Goal: Transaction & Acquisition: Purchase product/service

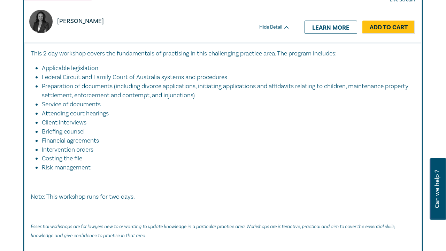
scroll to position [1152, 0]
click at [387, 34] on link "Add to Cart" at bounding box center [388, 27] width 53 height 13
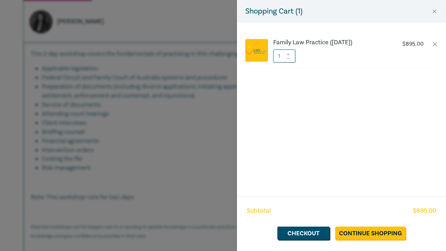
click at [197, 74] on div "Shopping Cart ( 1 ) Family Law Practice ([DATE]) $ 895.00 1 Subtotal $ 895.00 C…" at bounding box center [223, 125] width 446 height 251
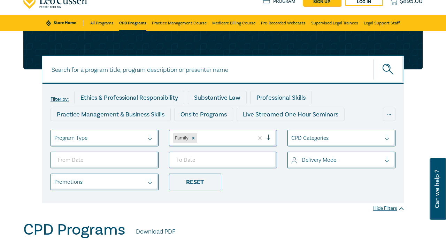
scroll to position [5, 0]
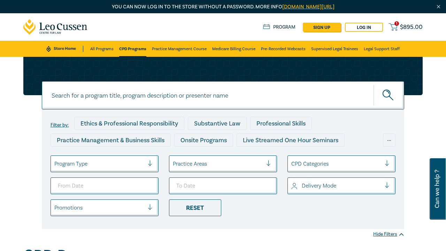
click at [245, 162] on div "Practice Areas" at bounding box center [223, 163] width 108 height 17
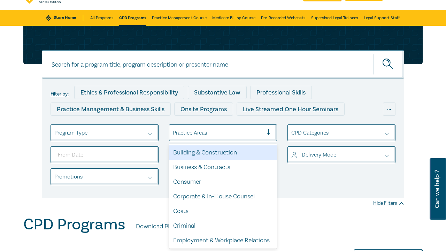
scroll to position [31, 0]
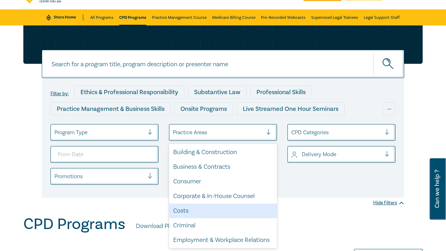
click at [205, 203] on div "Costs" at bounding box center [223, 210] width 108 height 15
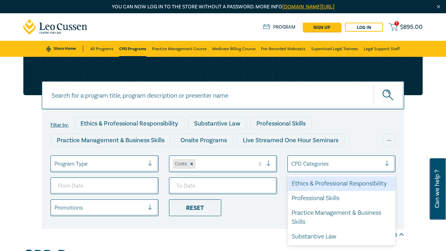
click at [348, 157] on div "CPD Categories" at bounding box center [341, 163] width 108 height 17
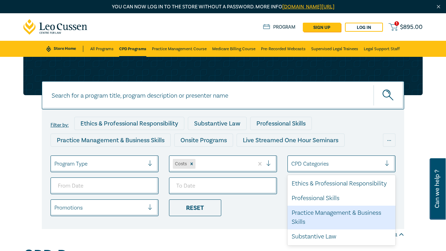
click at [328, 212] on div "Practice Management & Business Skills" at bounding box center [341, 217] width 108 height 24
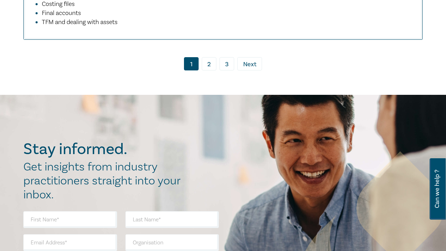
scroll to position [4198, 0]
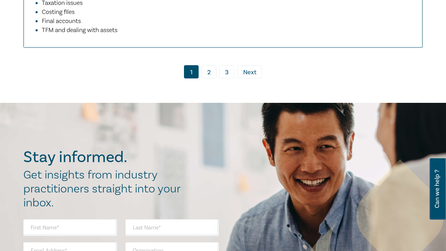
click at [212, 65] on link "2" at bounding box center [209, 71] width 15 height 13
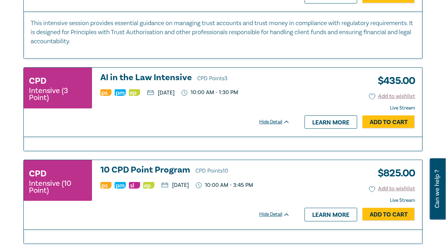
scroll to position [785, 0]
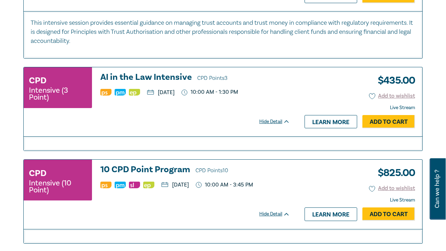
click at [178, 73] on h3 "AI in the Law Intensive CPD Points 3" at bounding box center [194, 77] width 189 height 10
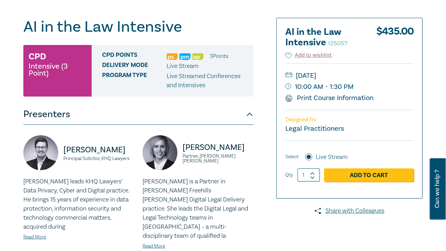
scroll to position [72, 0]
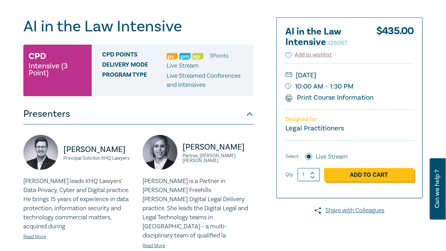
click at [345, 175] on link "Add to Cart" at bounding box center [368, 174] width 89 height 13
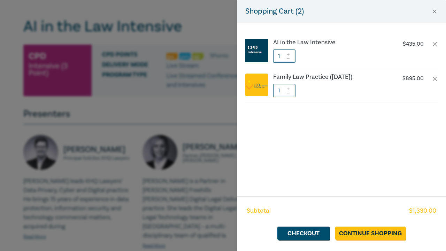
click at [200, 199] on div "Shopping Cart ( 2 ) AI in the Law Intensive $ 435.00 1 Family Law Practice ([DA…" at bounding box center [223, 125] width 446 height 251
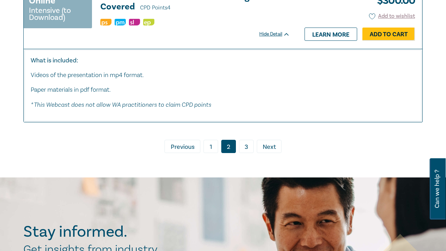
scroll to position [3094, 0]
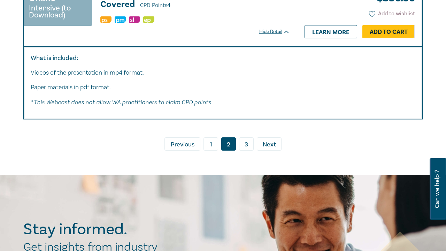
click at [241, 137] on link "3" at bounding box center [246, 143] width 15 height 13
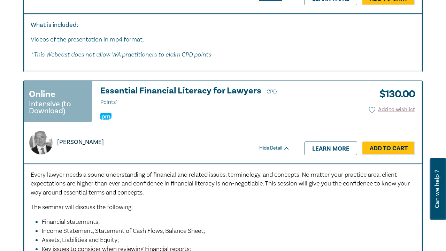
scroll to position [368, 0]
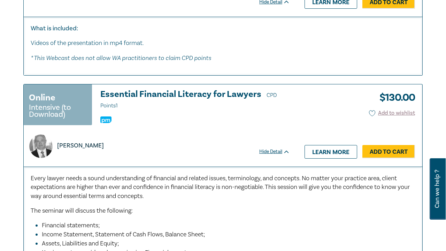
click at [381, 145] on div "$ 130.00 Add to wishlist Hide Detail Learn more Add to Cart" at bounding box center [359, 125] width 125 height 82
click at [380, 150] on link "Add to Cart" at bounding box center [388, 151] width 53 height 13
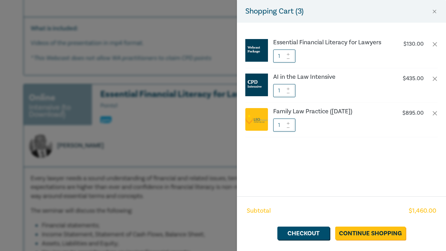
click at [145, 232] on div "Shopping Cart ( 3 ) Essential Financial Literacy for Lawyers $ 130.00 1 AI in t…" at bounding box center [223, 125] width 446 height 251
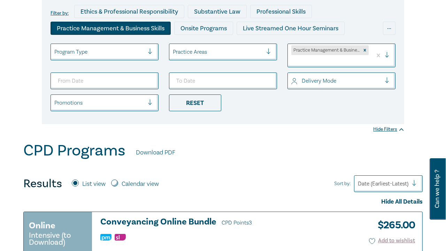
scroll to position [80, 0]
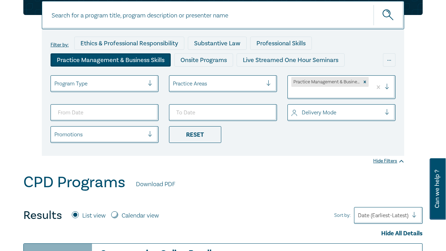
click at [254, 84] on div at bounding box center [218, 83] width 90 height 9
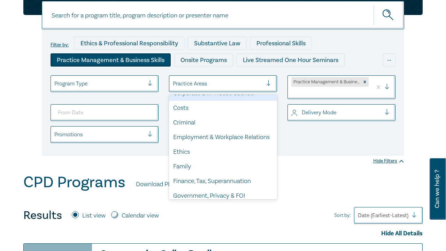
scroll to position [0, 0]
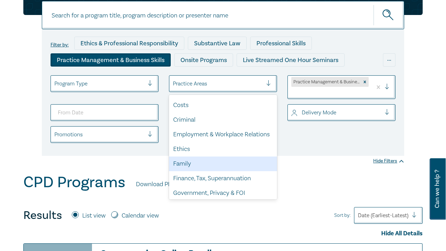
click at [223, 156] on div "Family" at bounding box center [223, 163] width 108 height 15
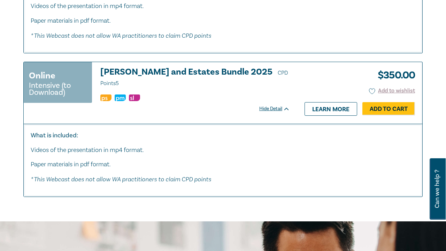
scroll to position [2098, 0]
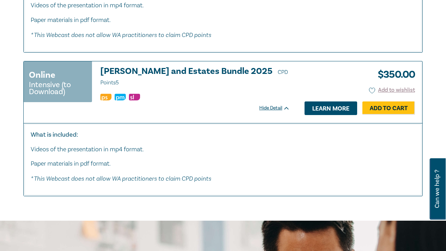
click at [331, 115] on link "Learn more" at bounding box center [330, 107] width 53 height 13
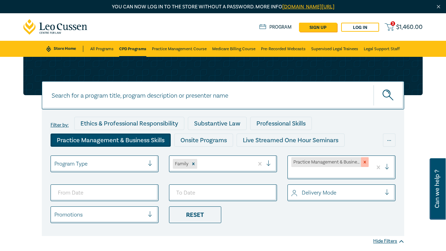
click at [365, 160] on icon "Remove Practice Management & Business Skills" at bounding box center [364, 161] width 5 height 5
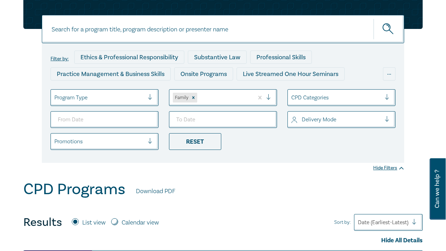
scroll to position [67, 0]
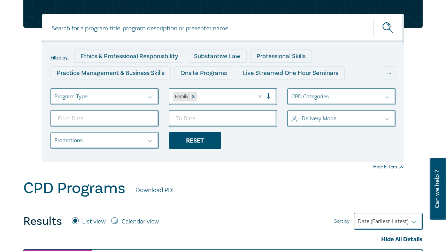
click at [204, 137] on div "Reset" at bounding box center [195, 140] width 52 height 17
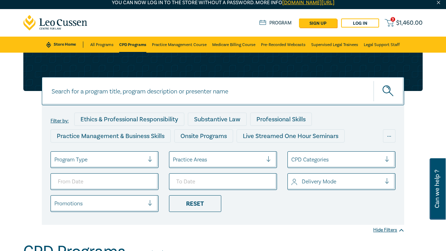
scroll to position [7, 0]
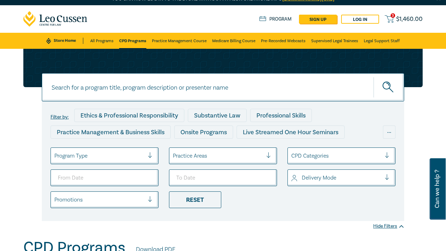
click at [203, 157] on div "Practice Areas" at bounding box center [223, 155] width 108 height 17
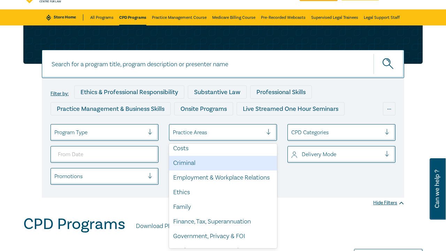
scroll to position [64, 0]
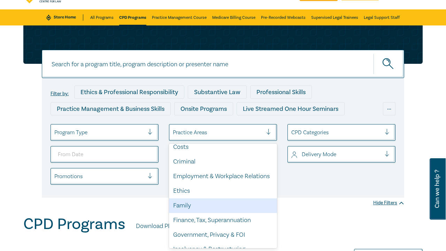
click at [190, 208] on div "Family" at bounding box center [223, 205] width 108 height 15
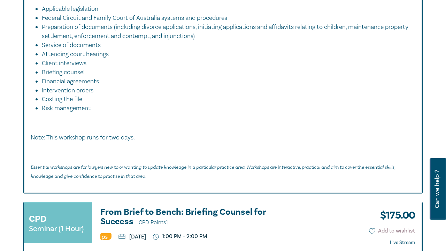
scroll to position [1212, 0]
click at [146, 239] on p "[DATE]" at bounding box center [132, 236] width 28 height 6
